Goal: Transaction & Acquisition: Purchase product/service

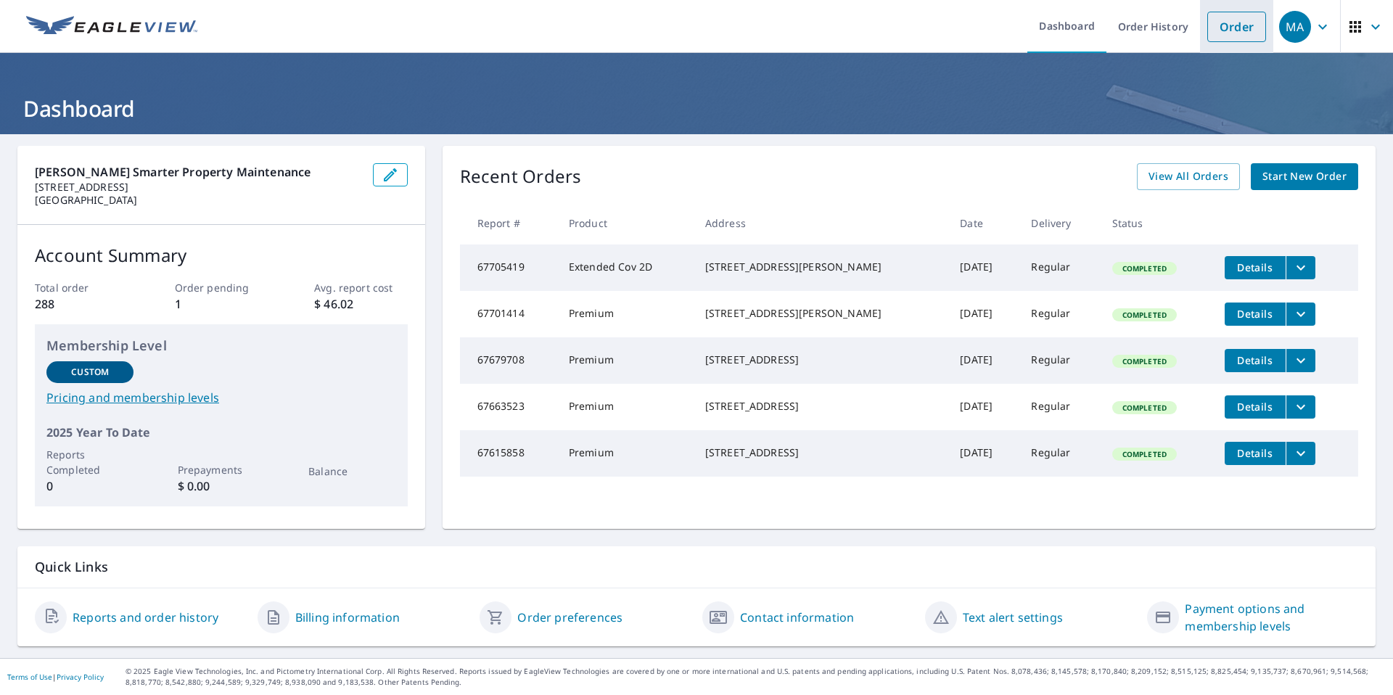
click at [1217, 33] on link "Order" at bounding box center [1236, 27] width 59 height 30
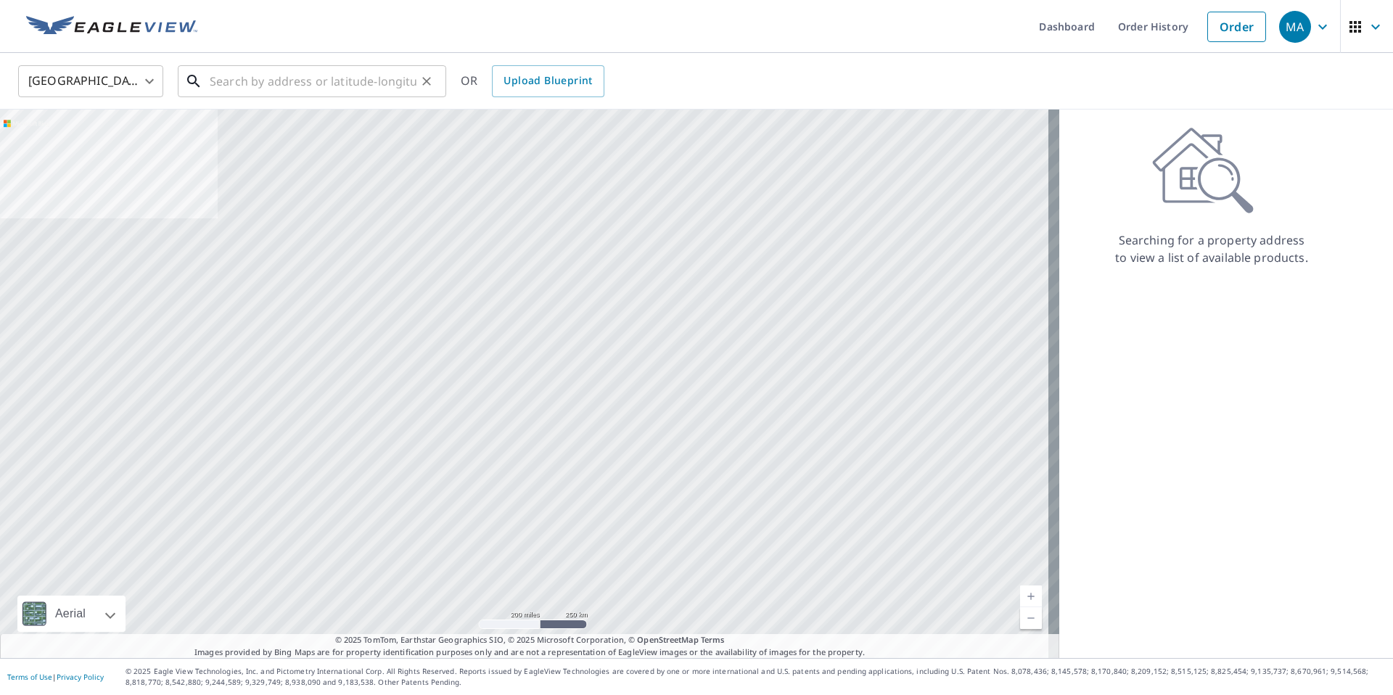
click at [369, 84] on input "text" at bounding box center [313, 81] width 207 height 41
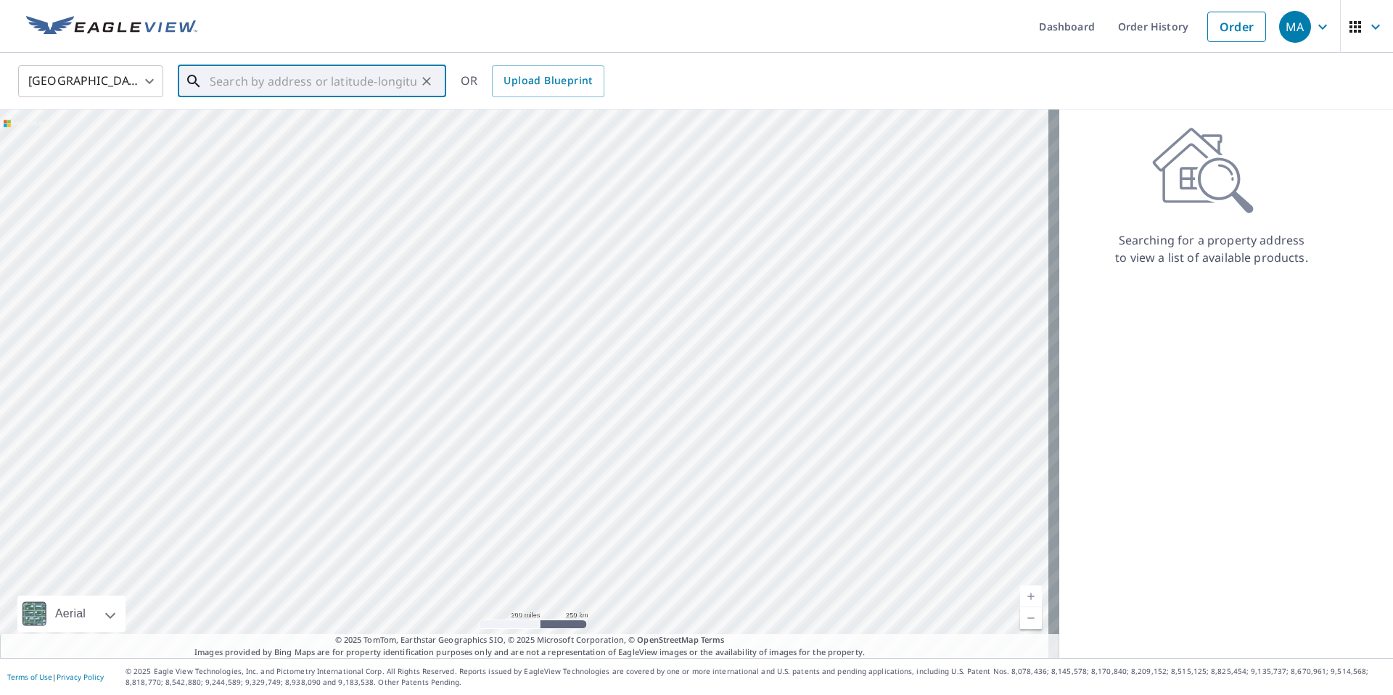
paste input "14 Queen Ann Drive, Hazelwood, MO 63042"
click at [340, 115] on span "14 Queen Ann Dr" at bounding box center [321, 123] width 228 height 17
type input "14 Queen Ann Dr Hazelwood, MO 63042"
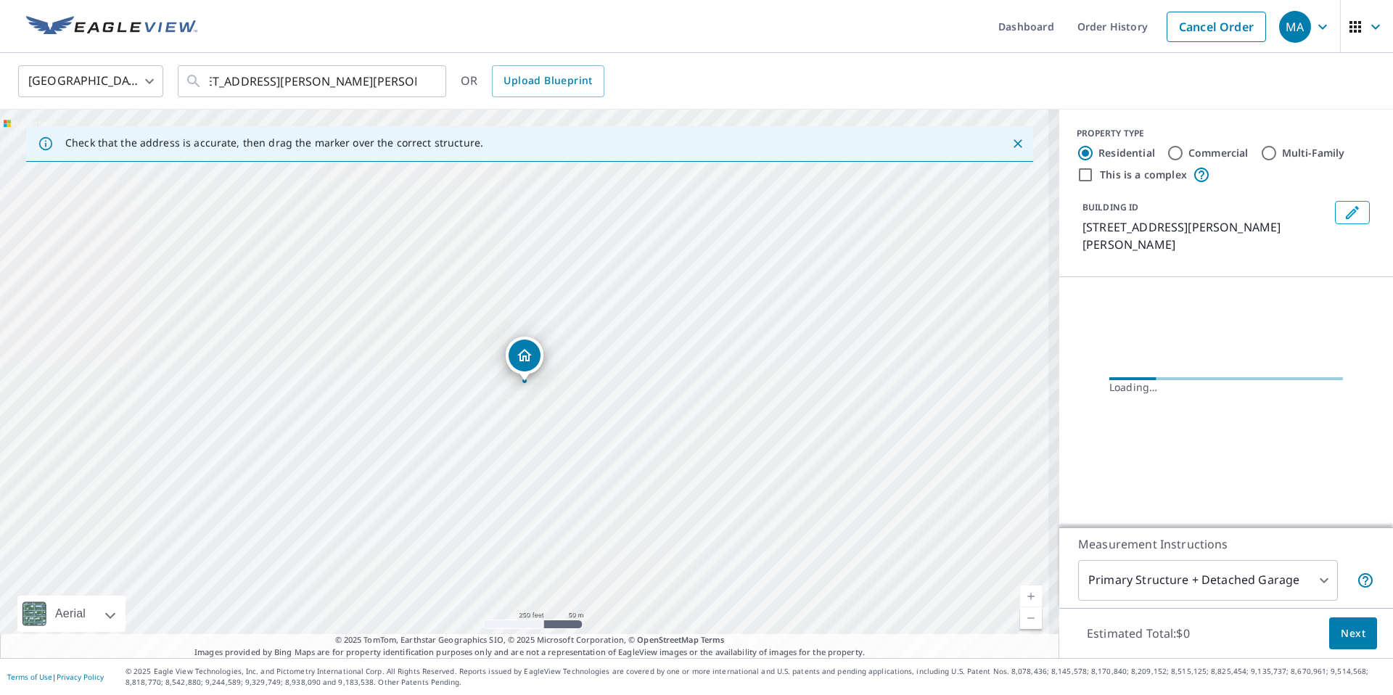
scroll to position [0, 0]
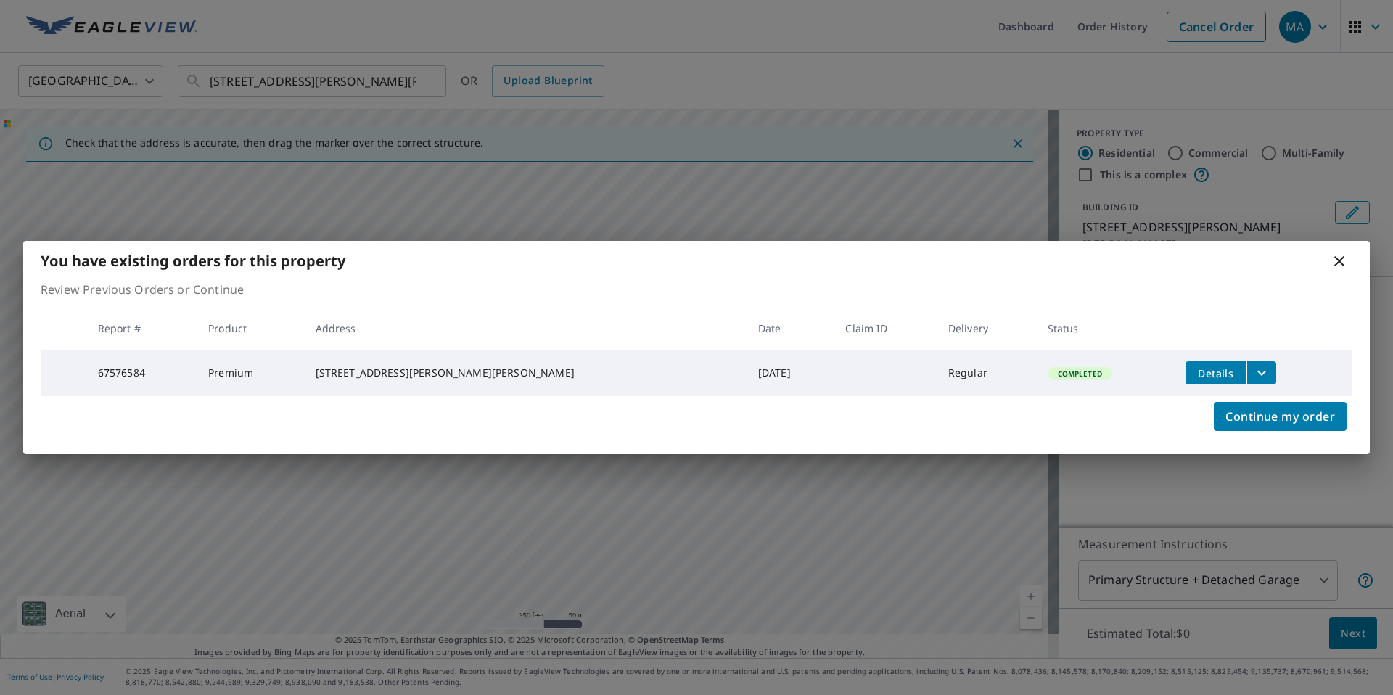
click at [1253, 364] on icon "filesDropdownBtn-67576584" at bounding box center [1261, 372] width 17 height 17
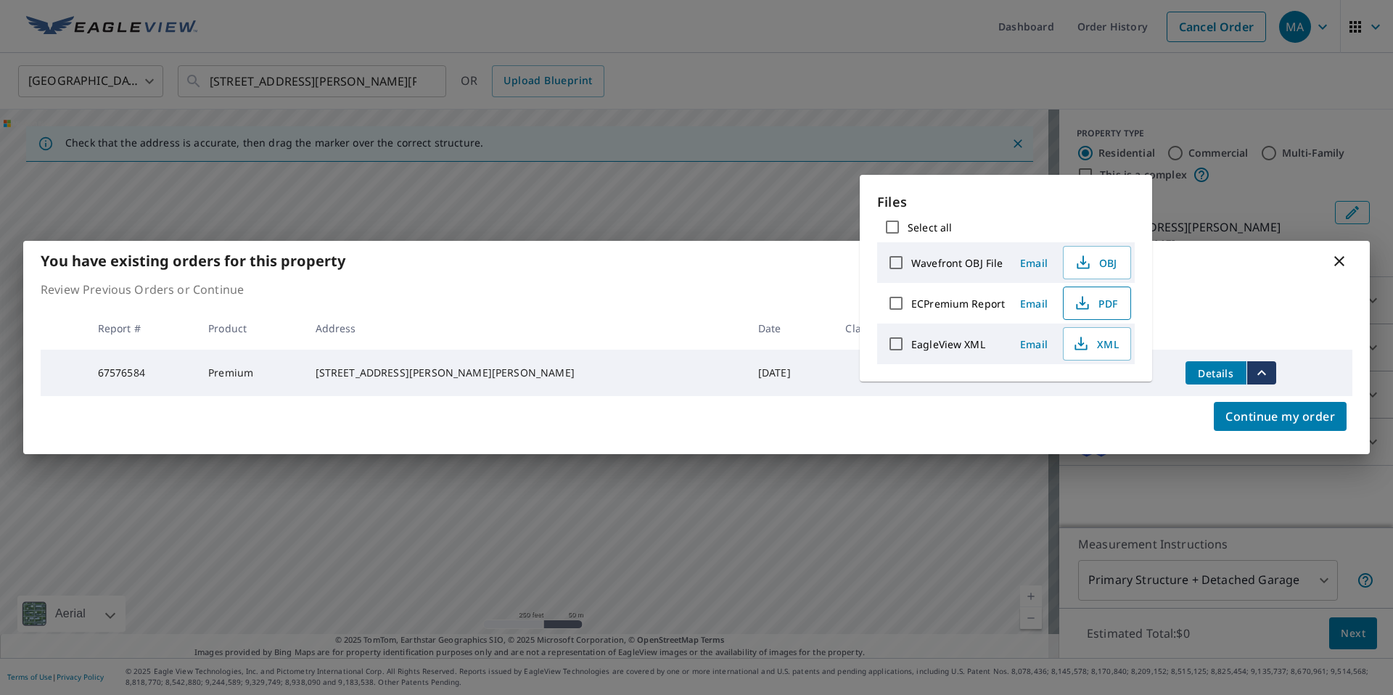
click at [1109, 305] on span "PDF" at bounding box center [1095, 303] width 46 height 17
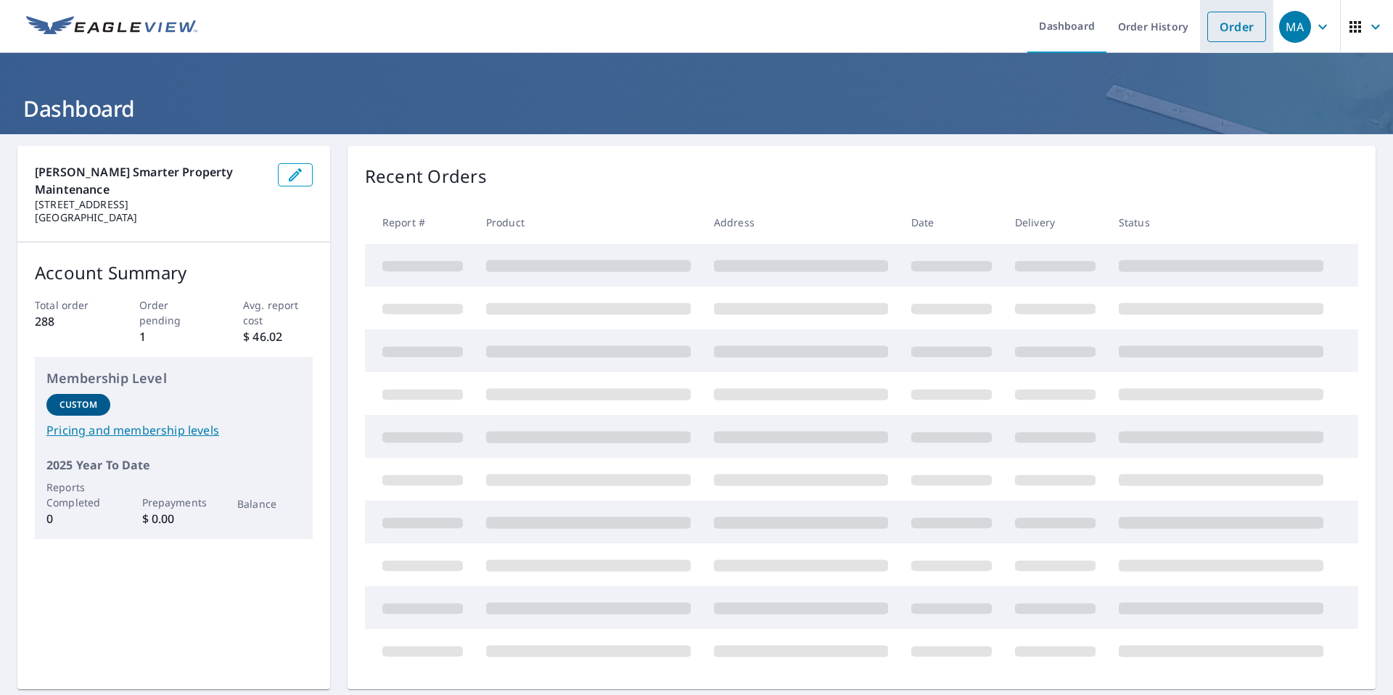
click at [1216, 28] on link "Order" at bounding box center [1236, 27] width 59 height 30
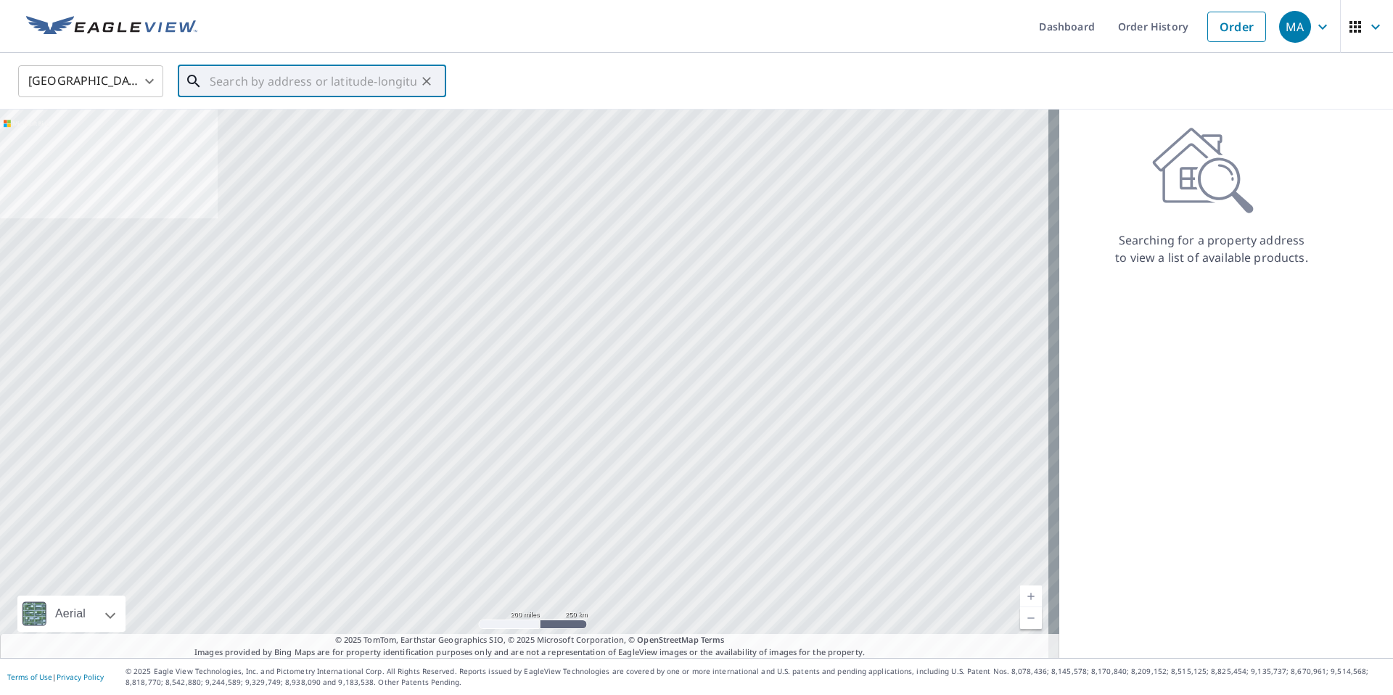
click at [309, 90] on input "text" at bounding box center [313, 81] width 207 height 41
type input "√"
paste input "[STREET_ADDRESS][PERSON_NAME]"
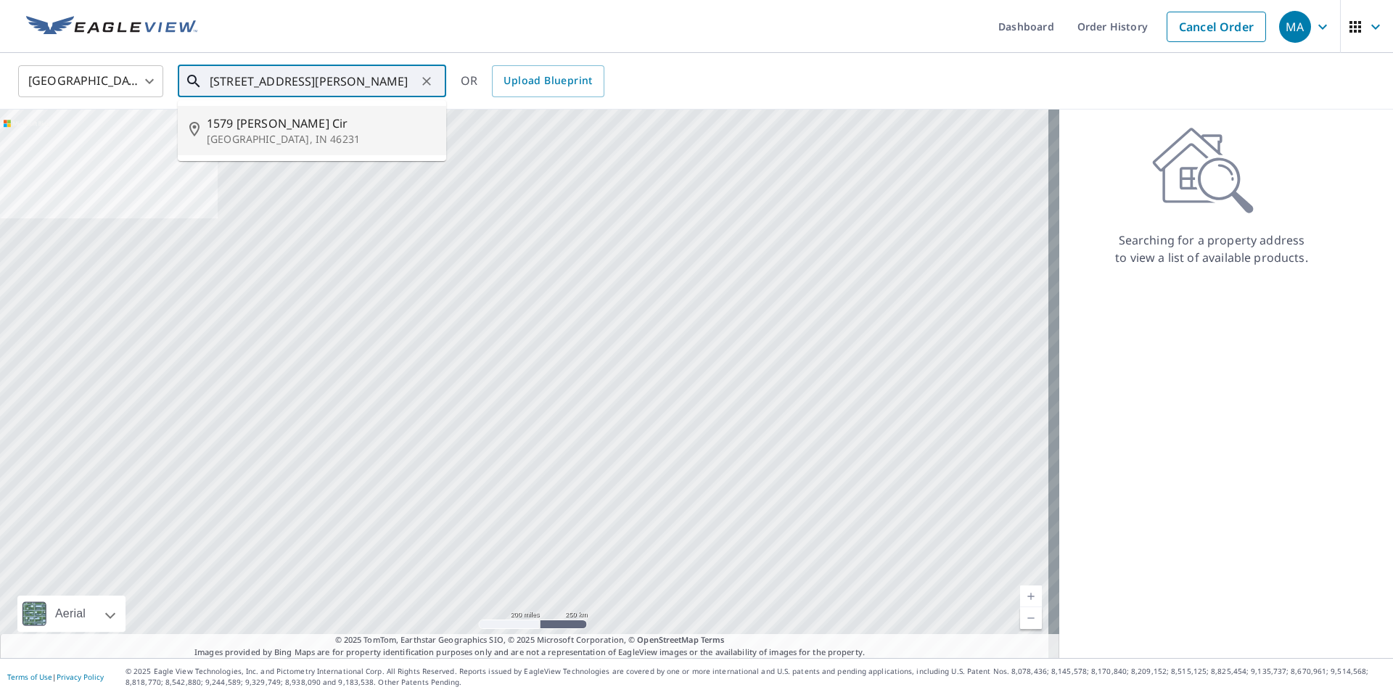
click at [265, 119] on span "1579 [PERSON_NAME] Cir" at bounding box center [321, 123] width 228 height 17
type input "[STREET_ADDRESS][PERSON_NAME]"
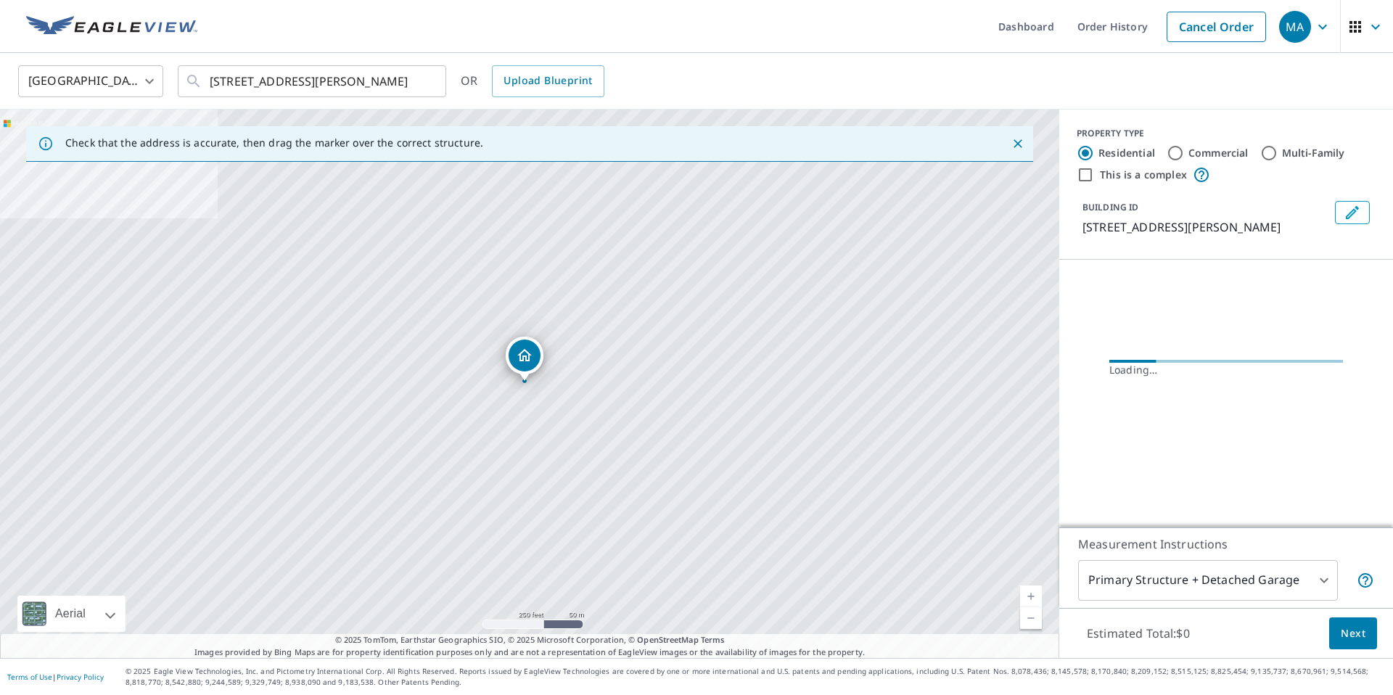
scroll to position [0, 0]
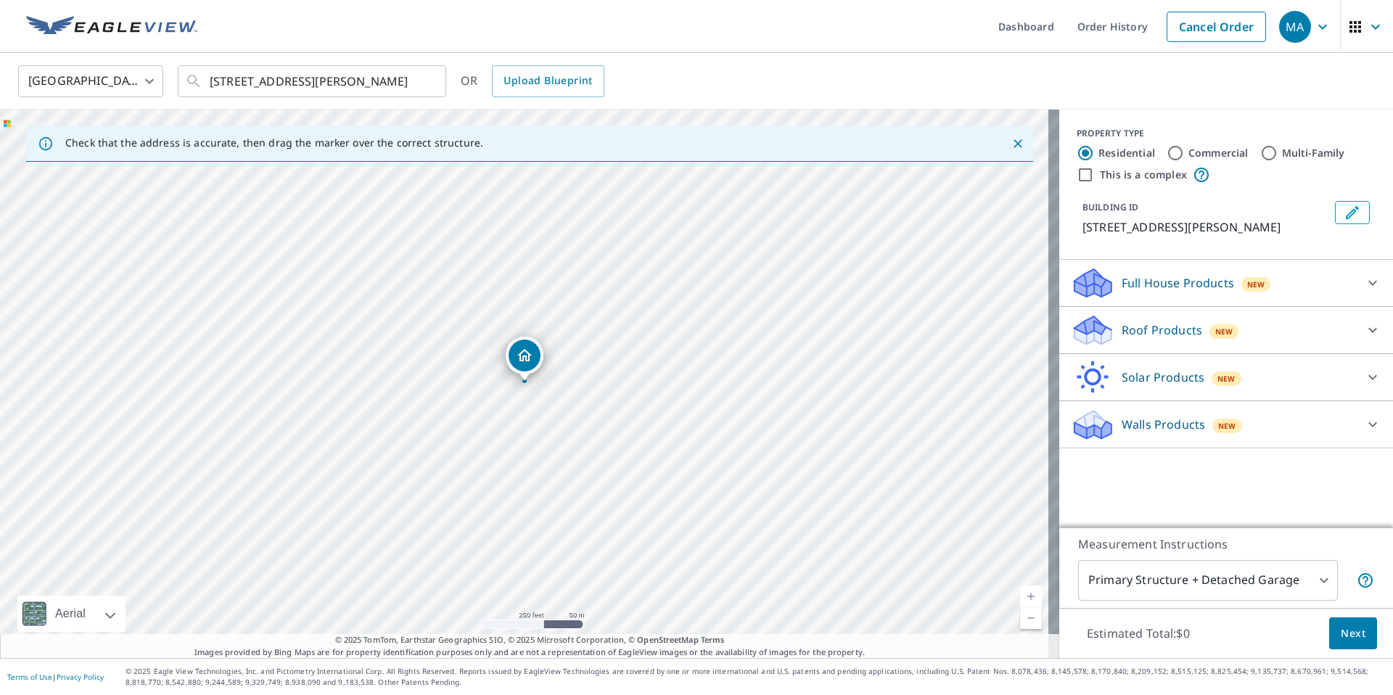
click at [1218, 319] on div "Roof Products New" at bounding box center [1213, 330] width 284 height 34
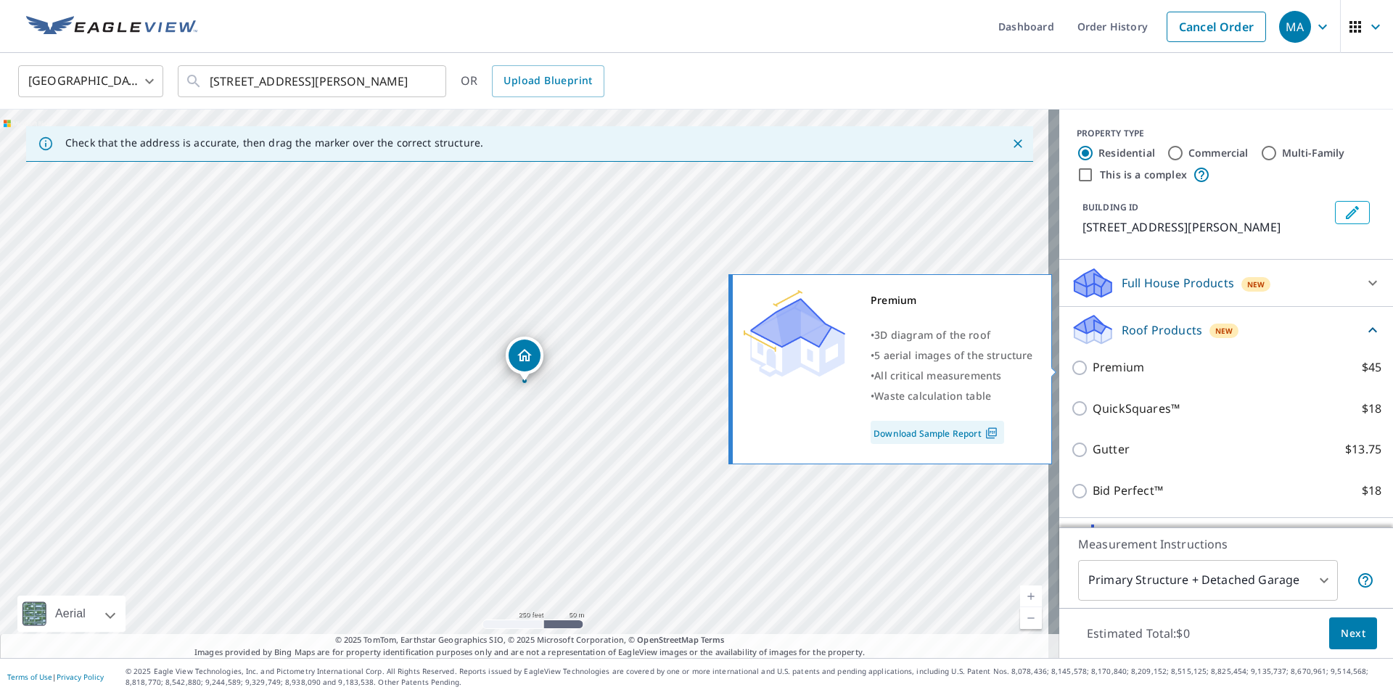
click at [1166, 369] on label "Premium $45" at bounding box center [1237, 367] width 289 height 18
click at [1093, 369] on input "Premium $45" at bounding box center [1082, 367] width 22 height 17
checkbox input "true"
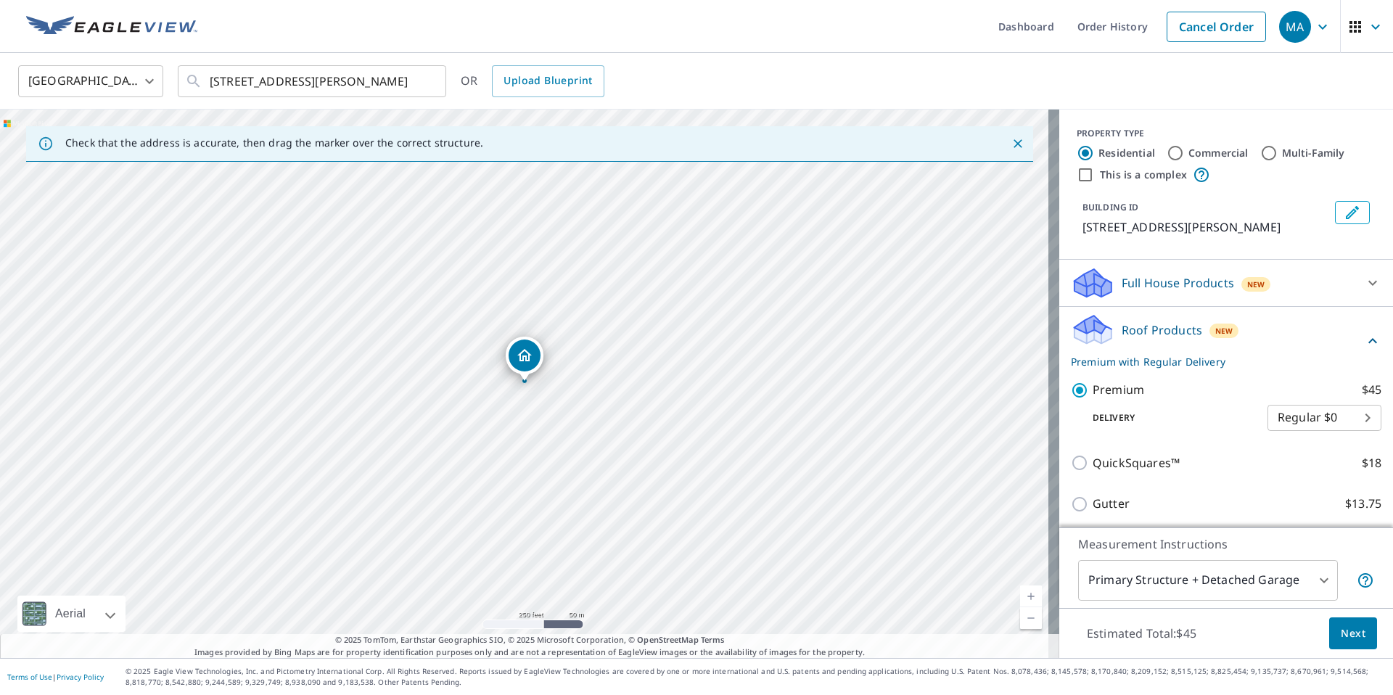
click at [1329, 622] on button "Next" at bounding box center [1353, 633] width 48 height 33
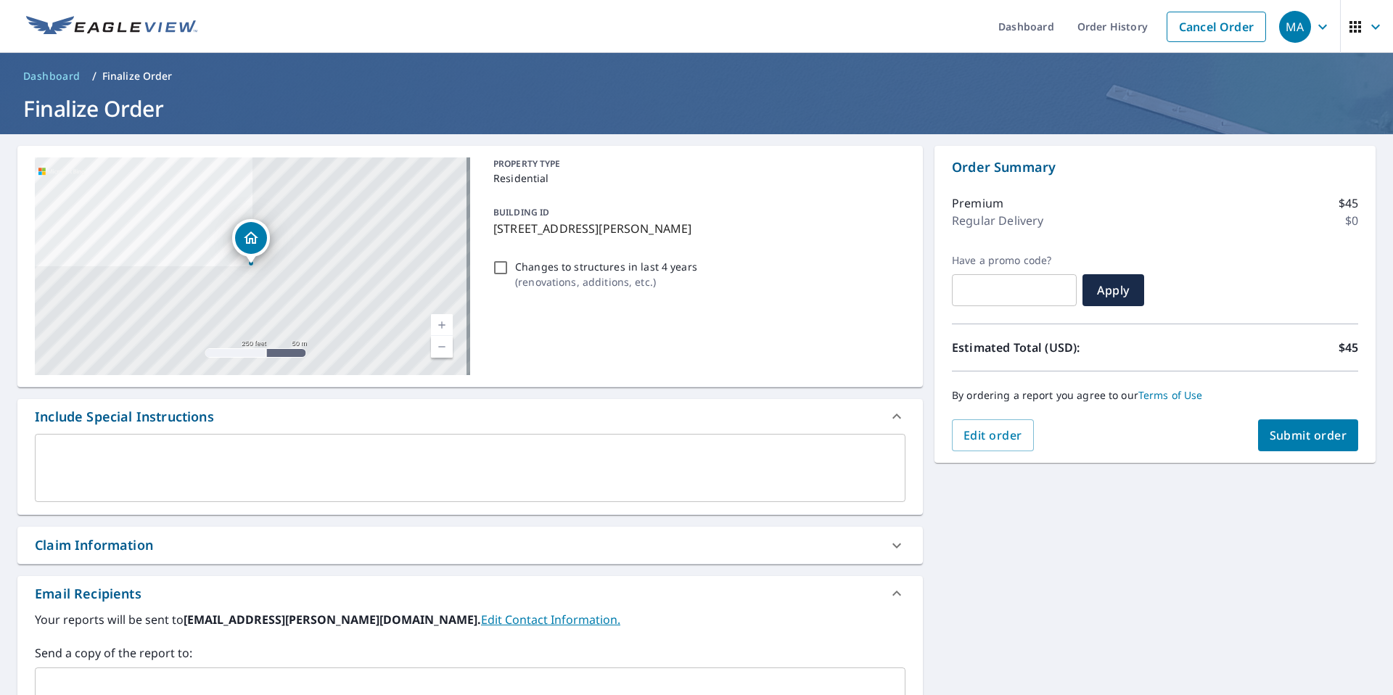
click at [1313, 437] on span "Submit order" at bounding box center [1309, 435] width 78 height 16
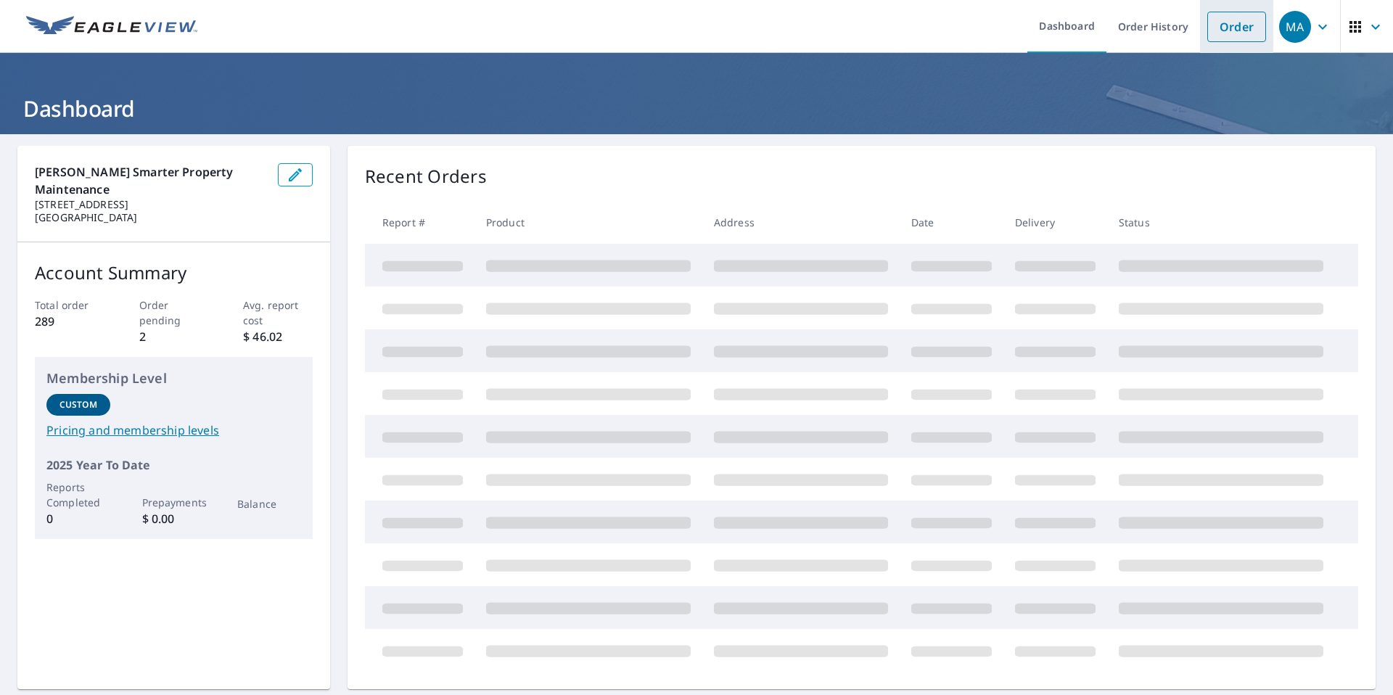
click at [1210, 38] on link "Order" at bounding box center [1236, 27] width 59 height 30
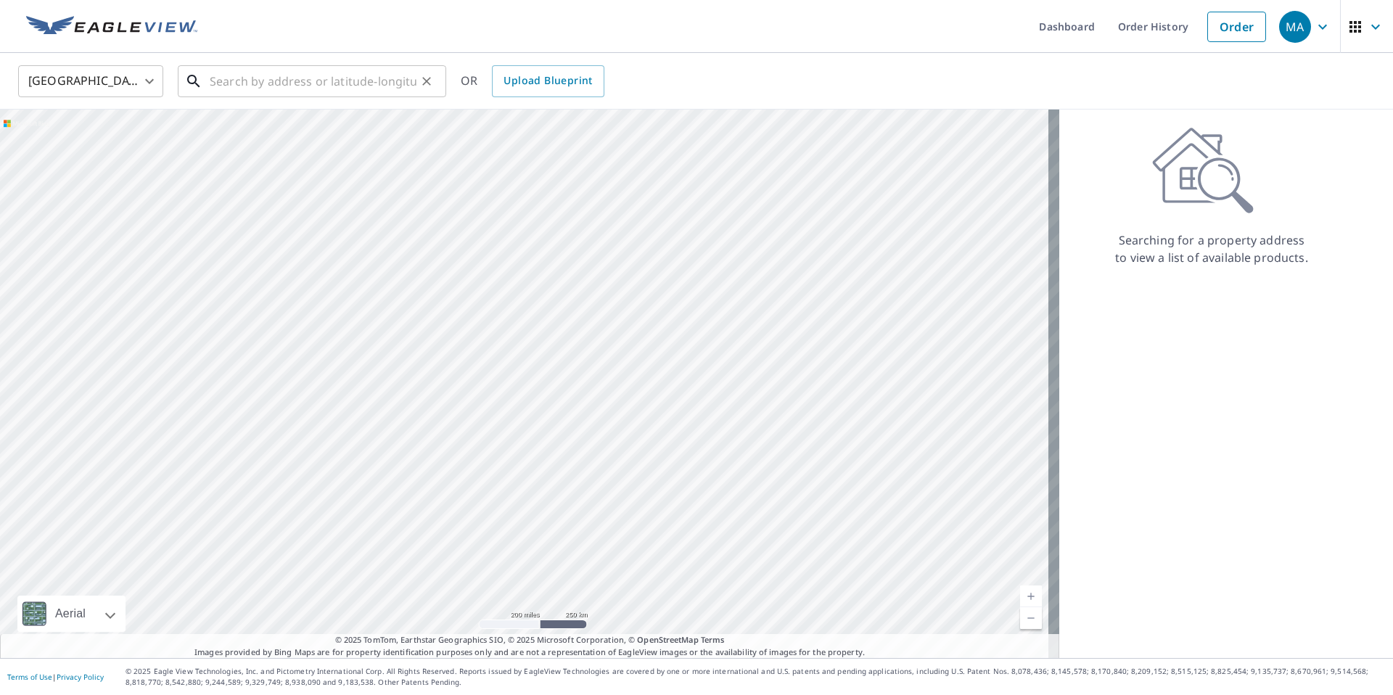
click at [383, 89] on input "text" at bounding box center [313, 81] width 207 height 41
paste input "7502 E 108 Terrace, Kansas City, MO 64134"
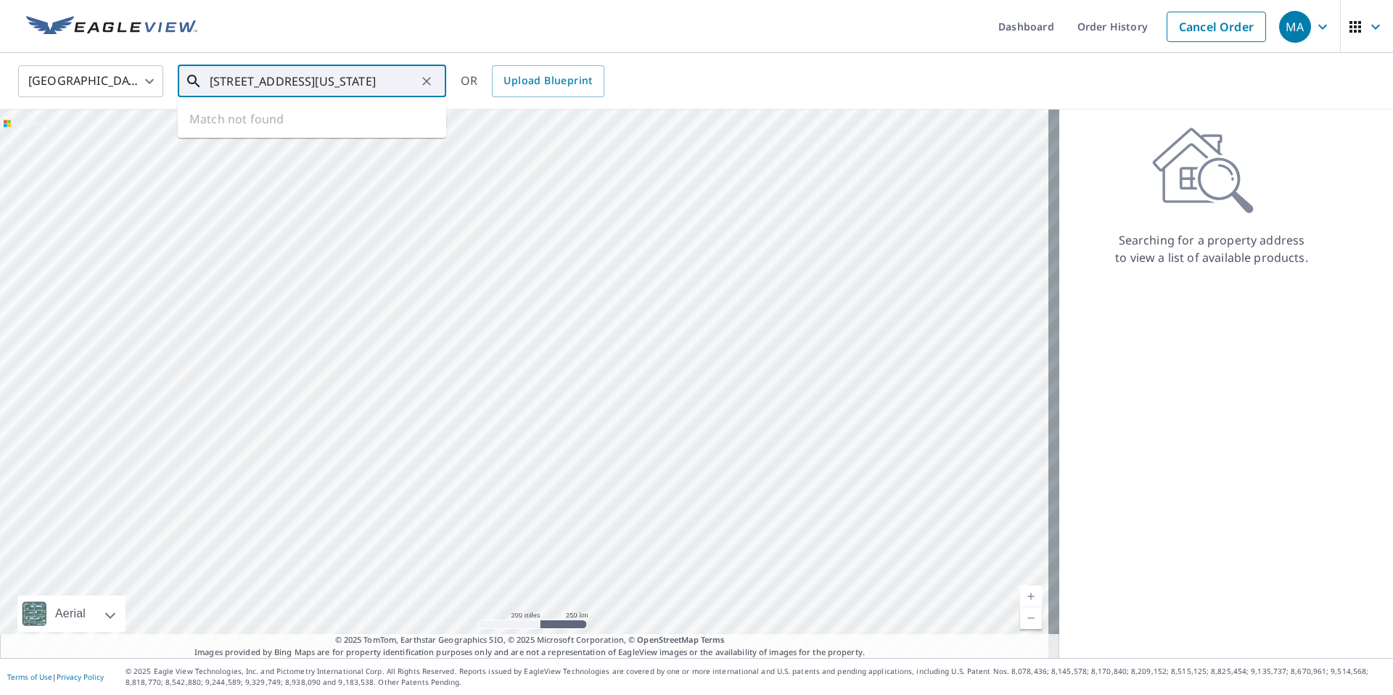
scroll to position [0, 29]
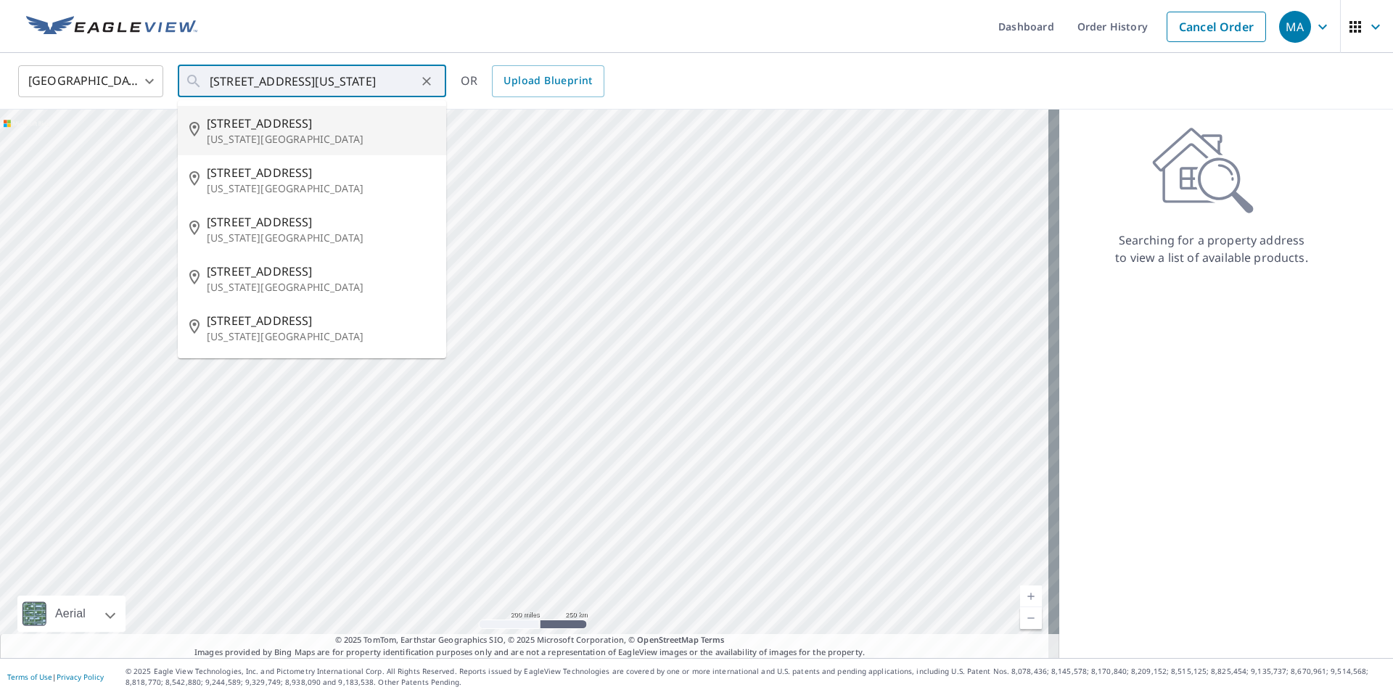
type input "7502 E 108th Terrace Kansas City, MO 64134"
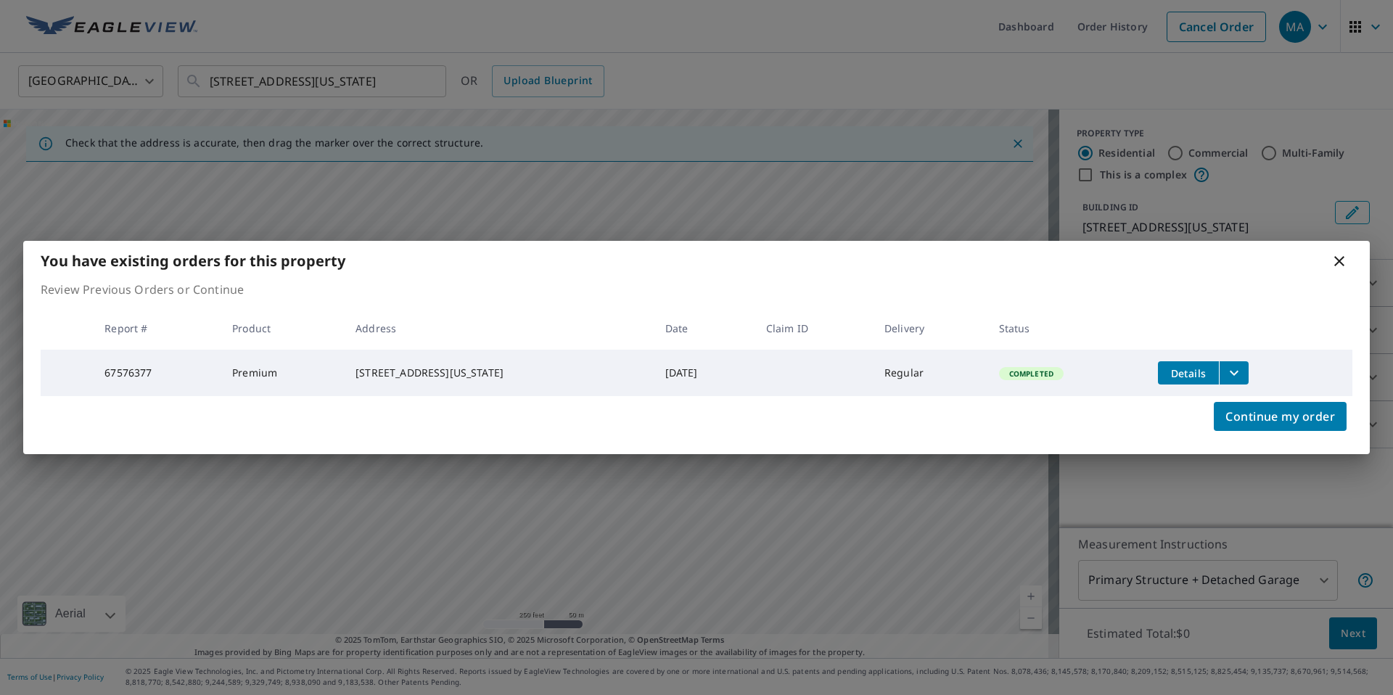
click at [1240, 375] on button "filesDropdownBtn-67576377" at bounding box center [1234, 372] width 30 height 23
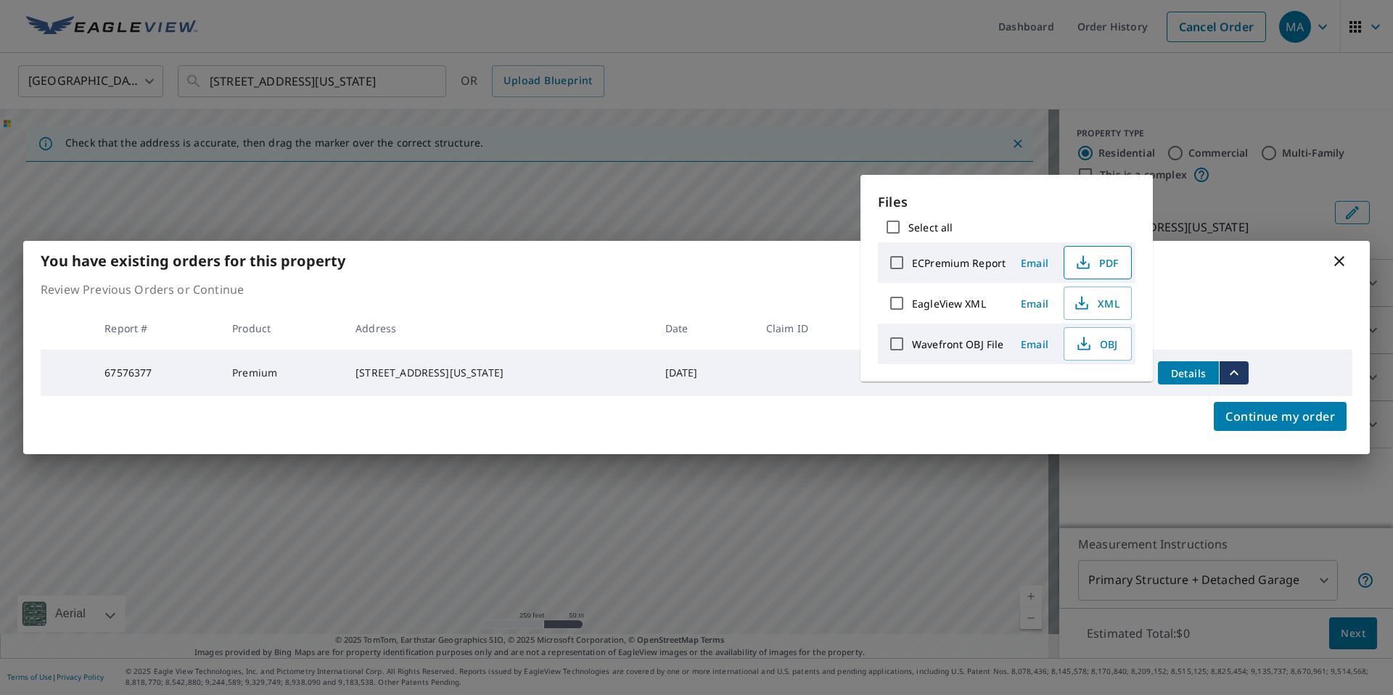
click at [1106, 260] on span "PDF" at bounding box center [1096, 262] width 46 height 17
